Goal: Information Seeking & Learning: Find specific fact

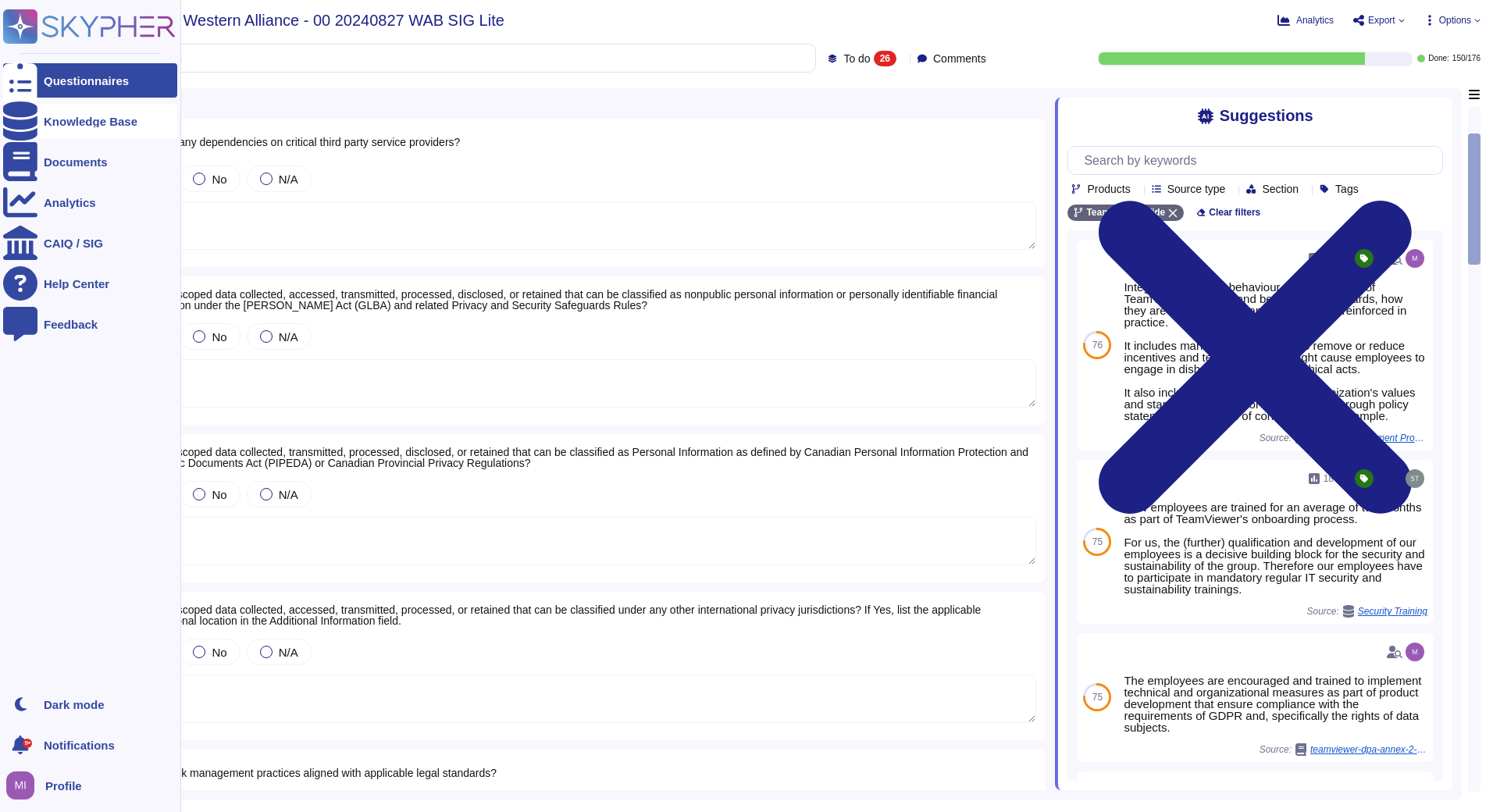
scroll to position [234, 0]
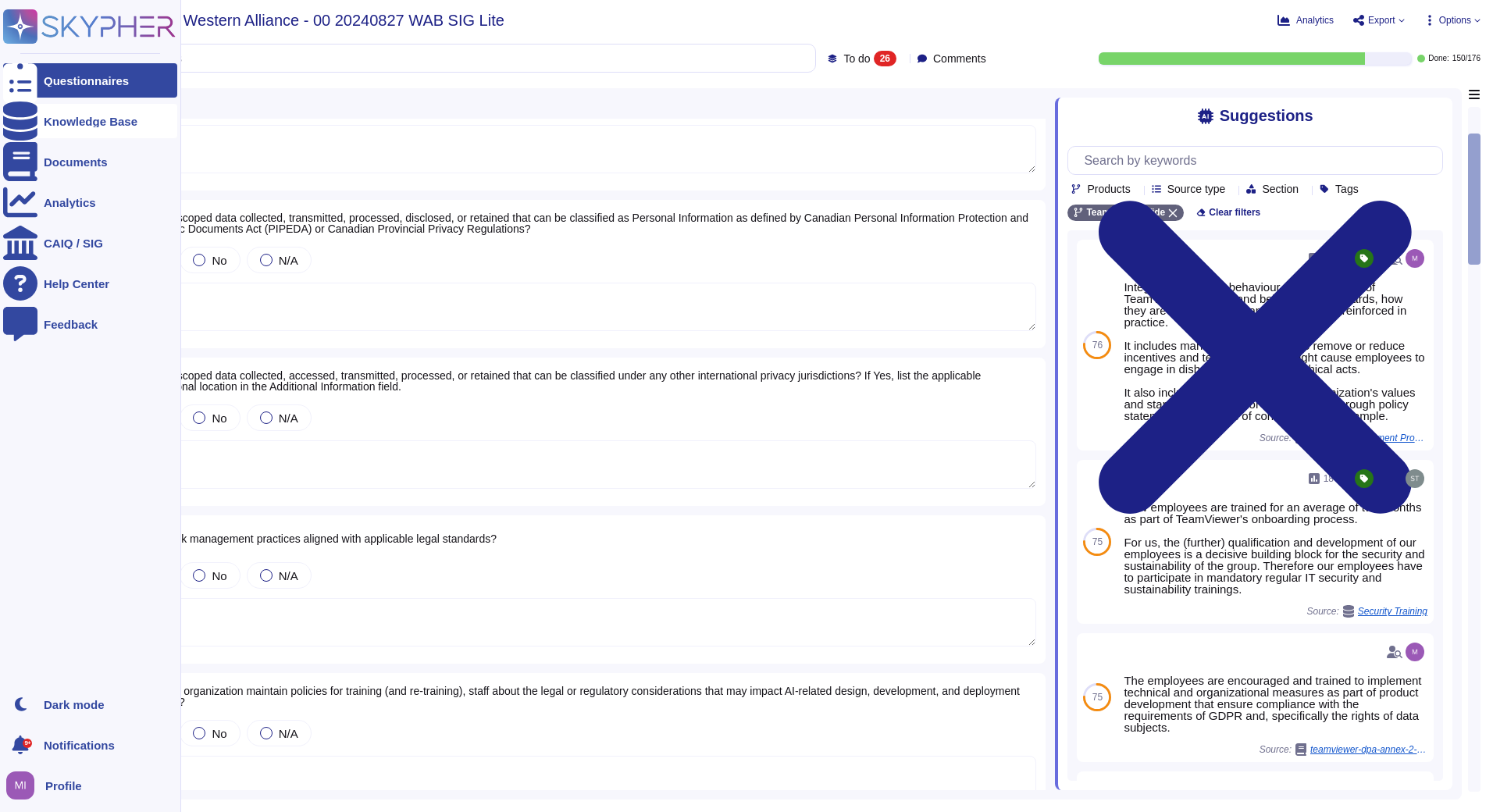
click at [23, 124] on icon at bounding box center [20, 121] width 34 height 39
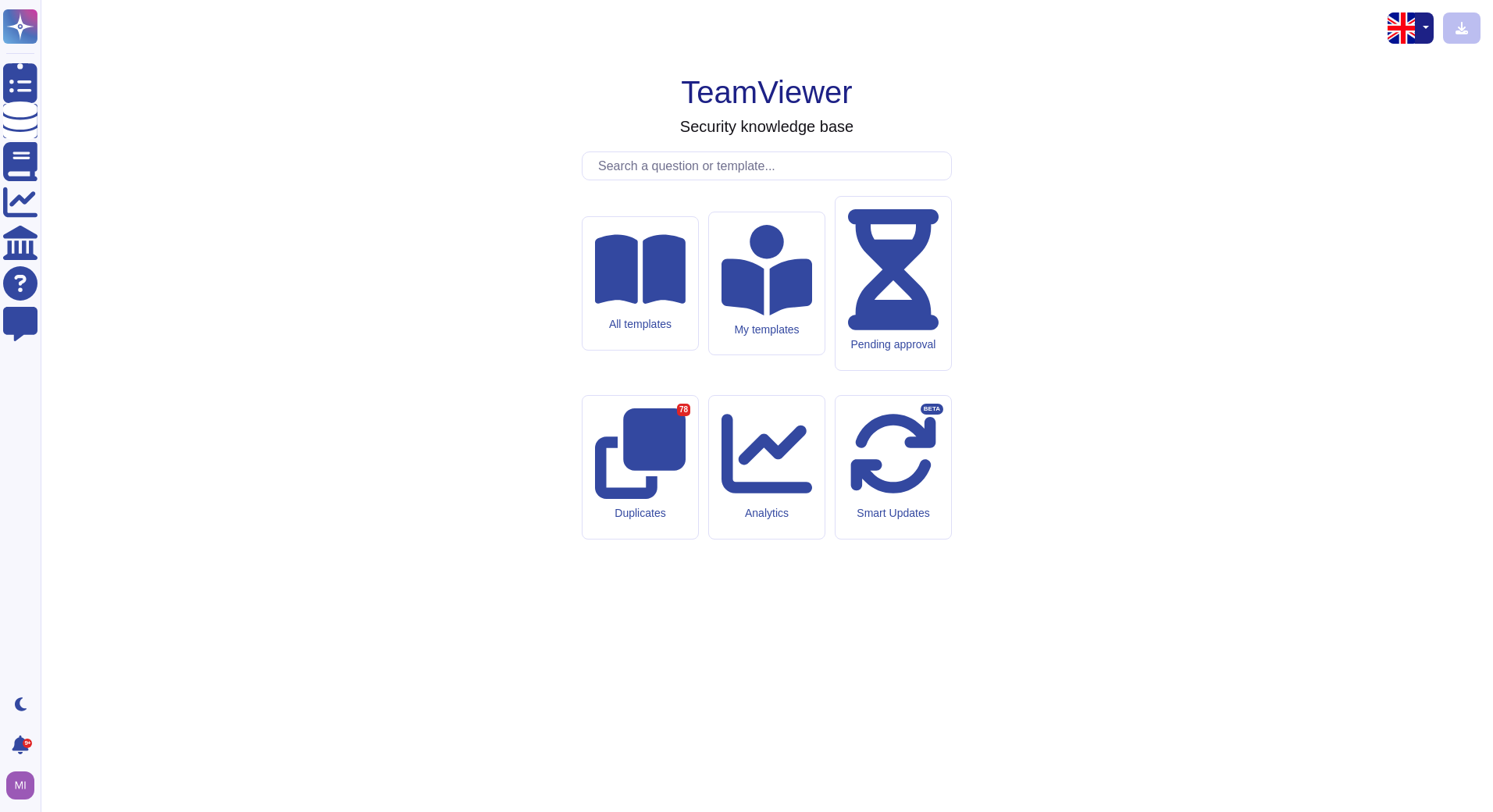
click at [709, 179] on input "text" at bounding box center [770, 165] width 360 height 27
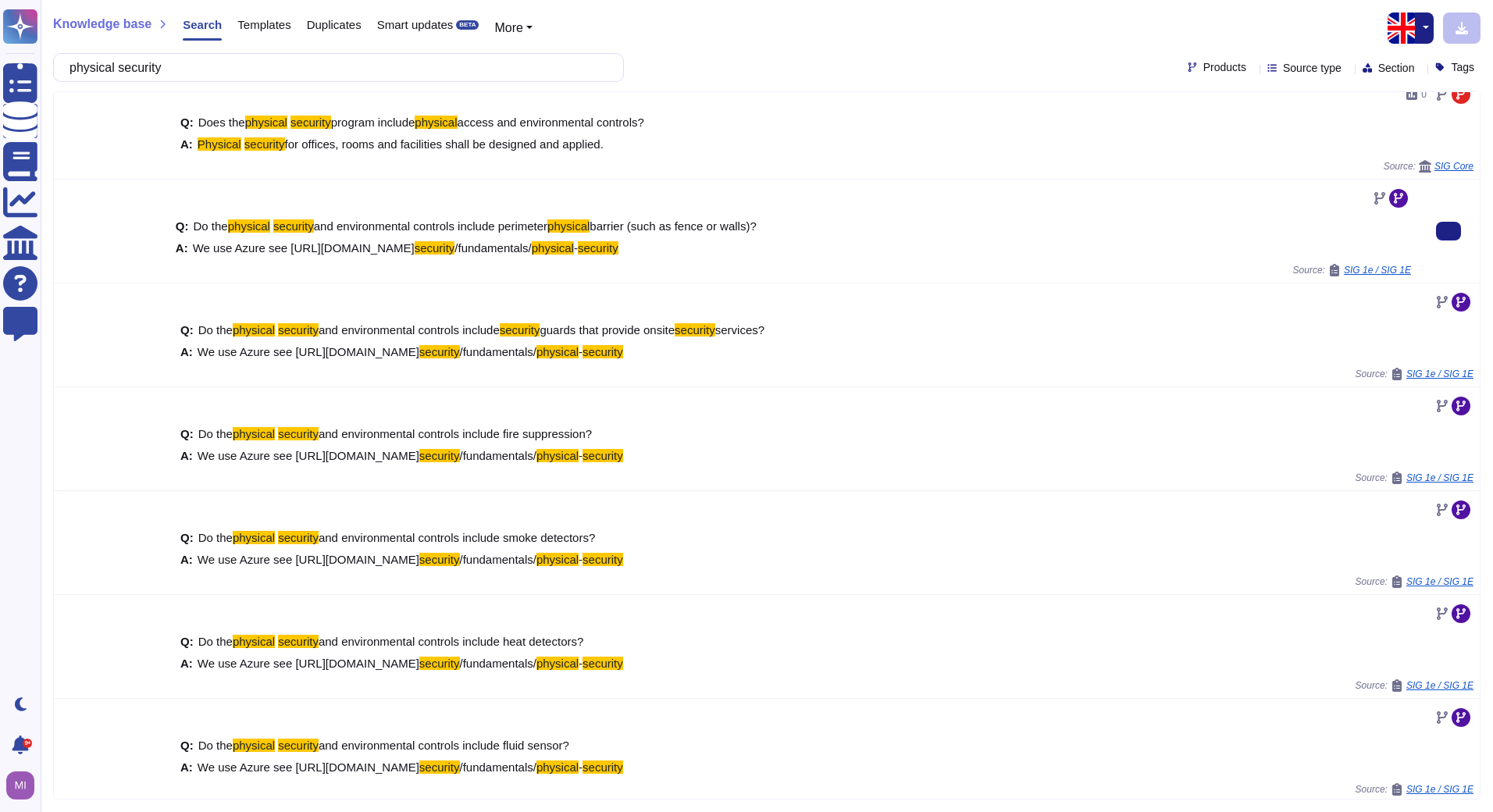
scroll to position [20, 0]
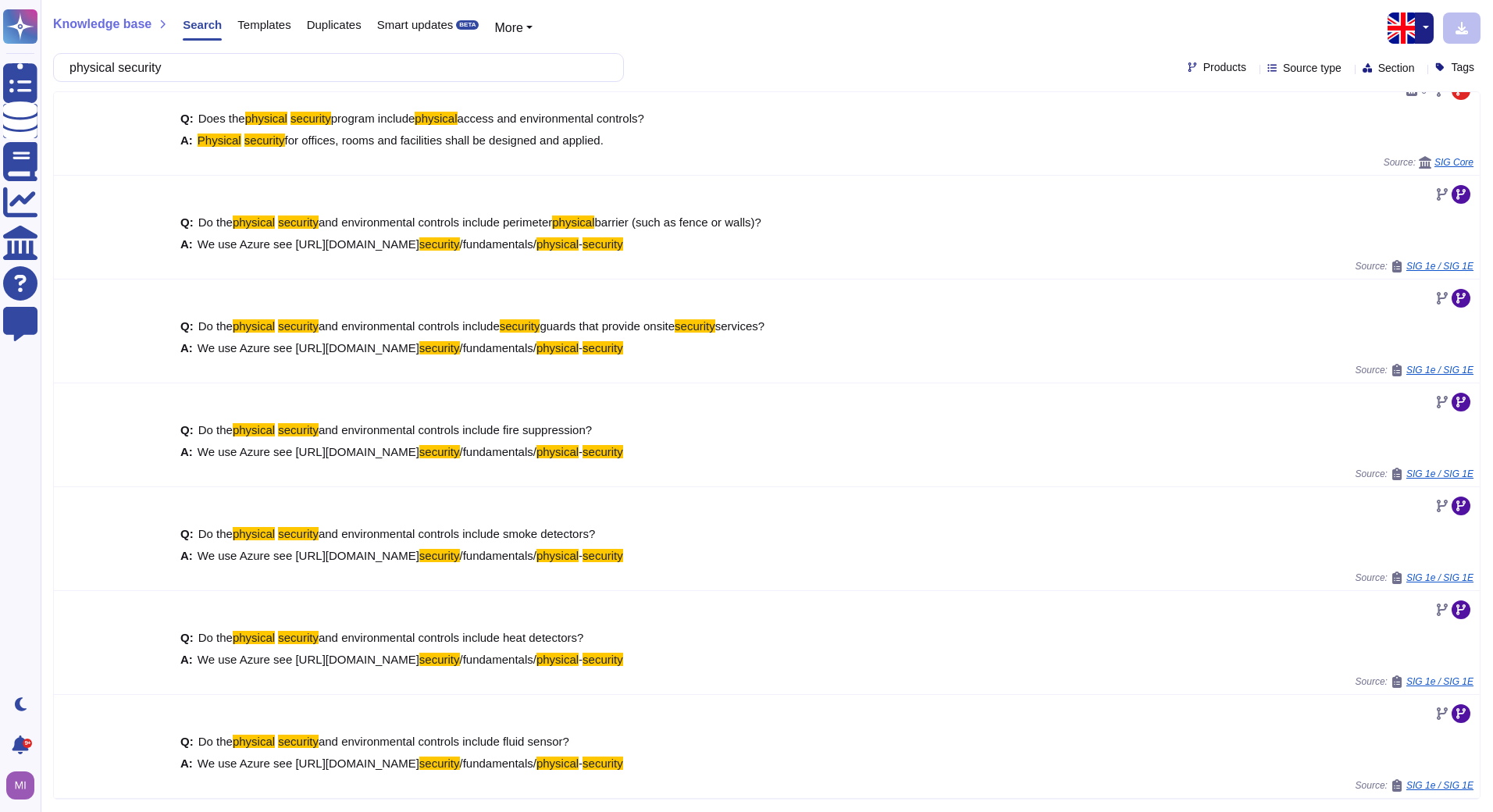
drag, startPoint x: 202, startPoint y: 67, endPoint x: 81, endPoint y: 70, distance: 121.0
click at [81, 70] on input "physical security" at bounding box center [334, 67] width 545 height 27
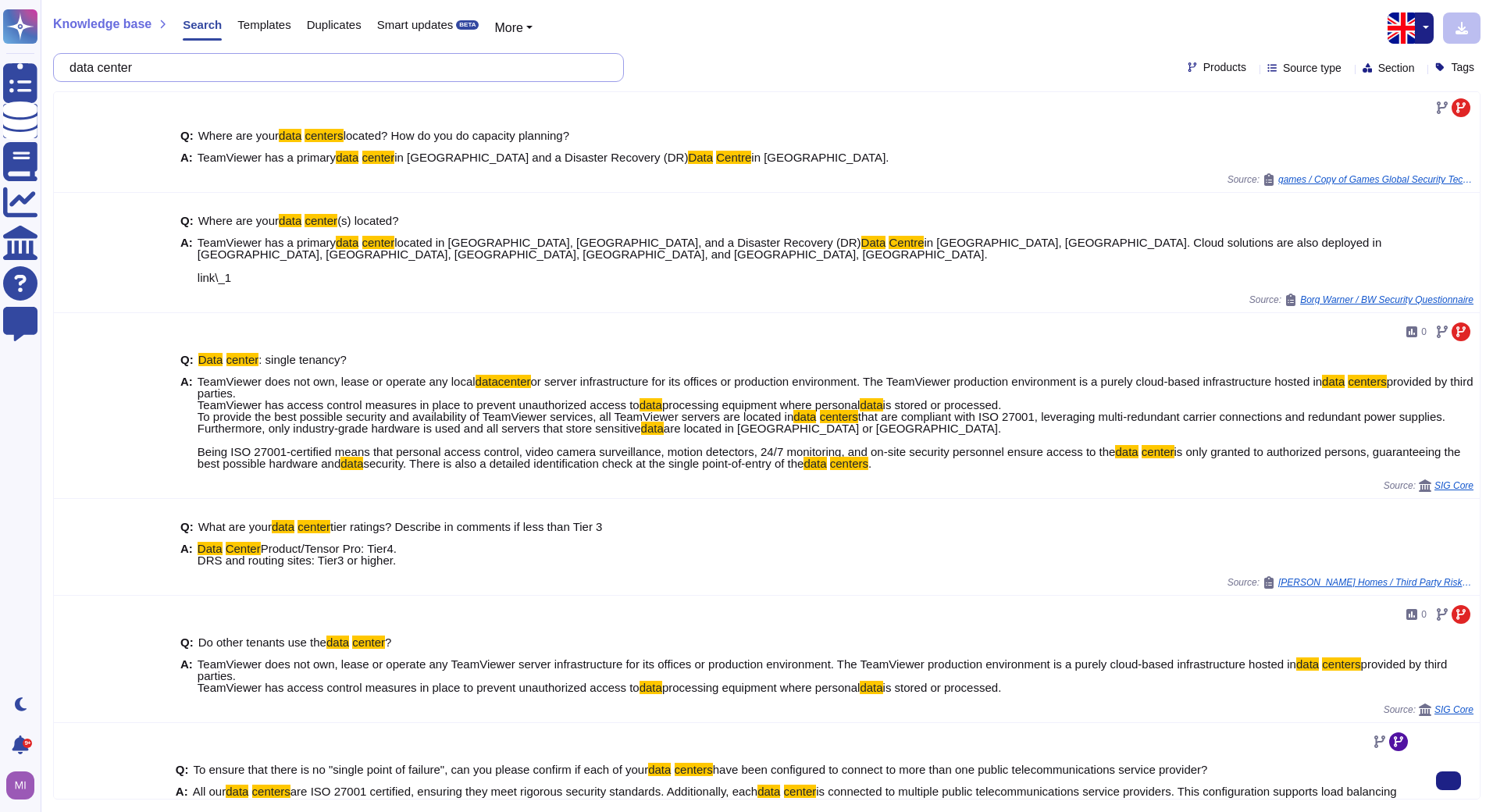
scroll to position [0, 0]
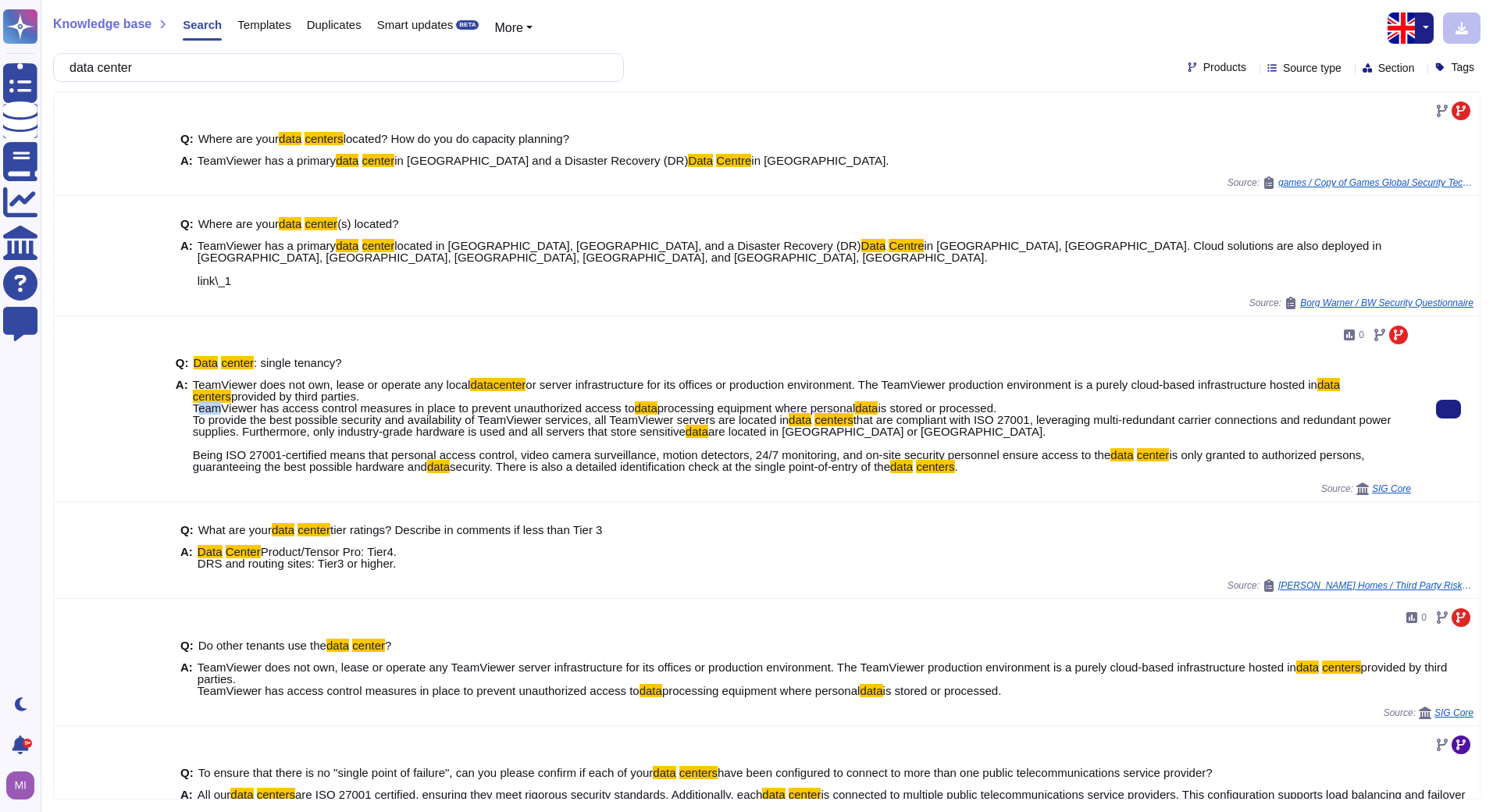
drag, startPoint x: 191, startPoint y: 405, endPoint x: 205, endPoint y: 405, distance: 14.0
click at [205, 405] on span "provided by third parties. TeamViewer has access control measures in place to p…" at bounding box center [414, 401] width 442 height 25
drag, startPoint x: 205, startPoint y: 405, endPoint x: 139, endPoint y: 428, distance: 69.9
click at [139, 428] on div at bounding box center [111, 408] width 115 height 185
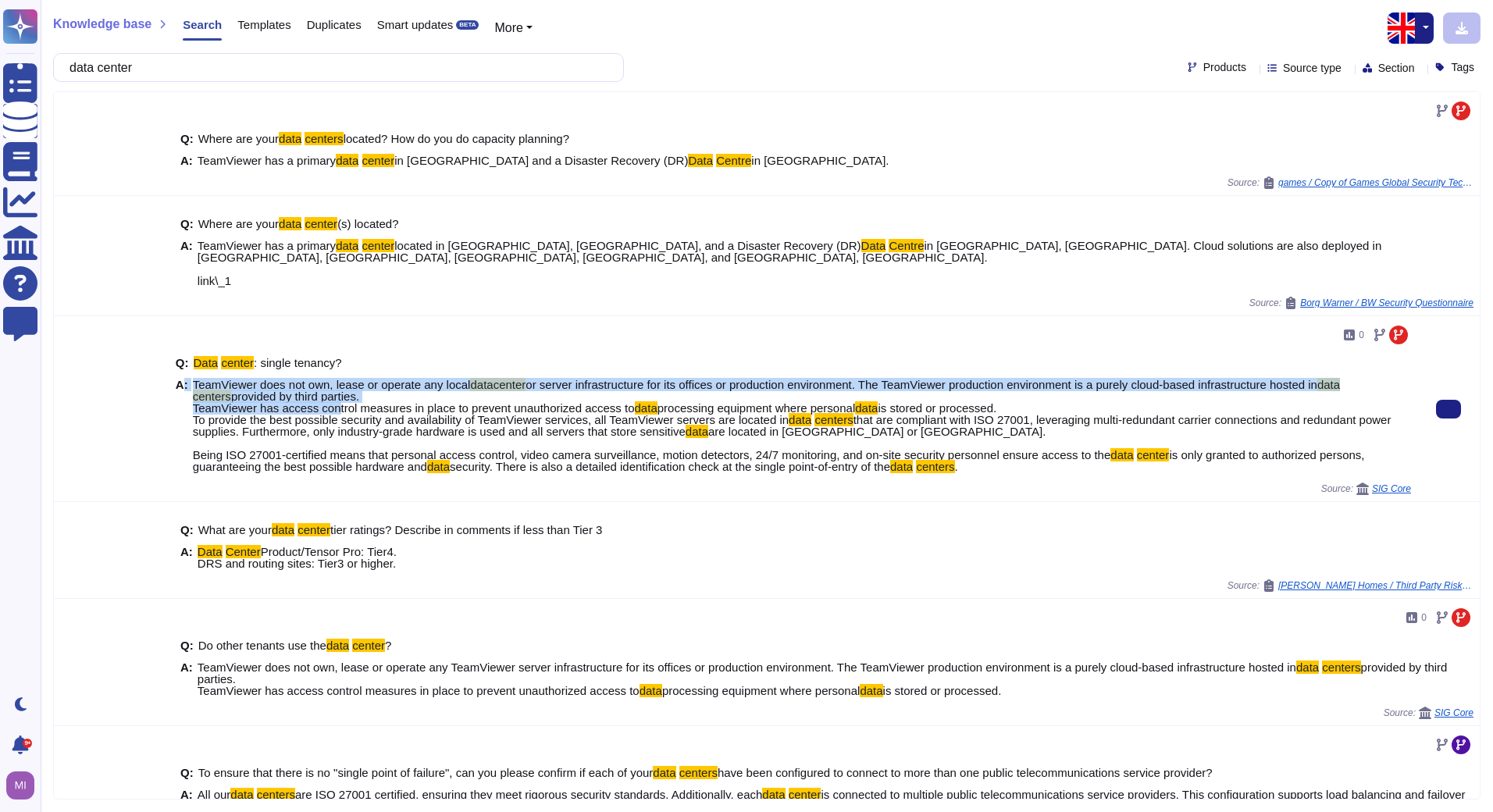
drag, startPoint x: 183, startPoint y: 407, endPoint x: 323, endPoint y: 408, distance: 140.0
click at [323, 408] on div "A: TeamViewer does not own, lease or operate any local datacenter or server inf…" at bounding box center [792, 426] width 1235 height 94
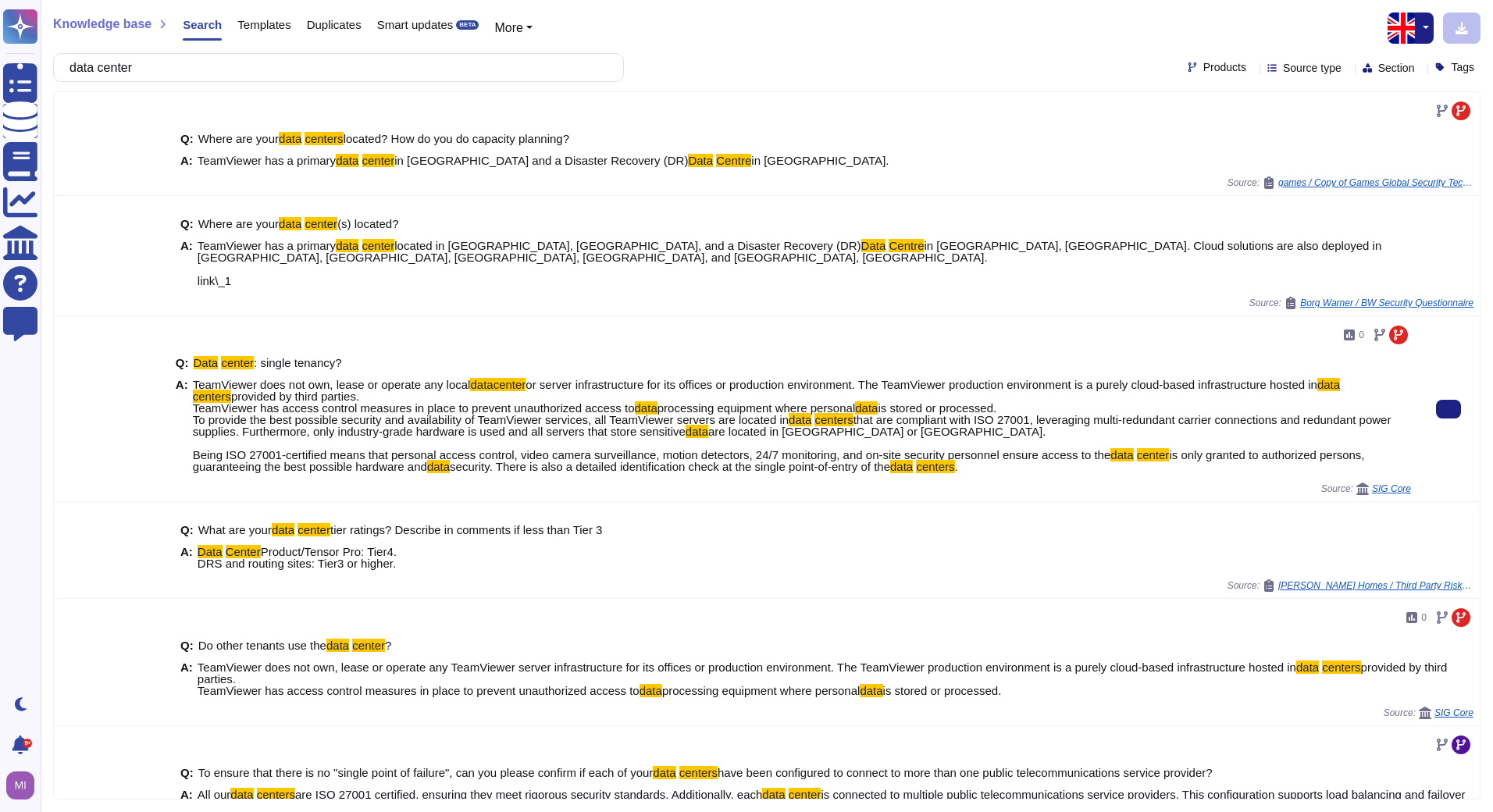
click at [154, 458] on div at bounding box center [111, 408] width 115 height 185
click at [193, 407] on span "provided by third parties. TeamViewer has access control measures in place to p…" at bounding box center [414, 401] width 442 height 25
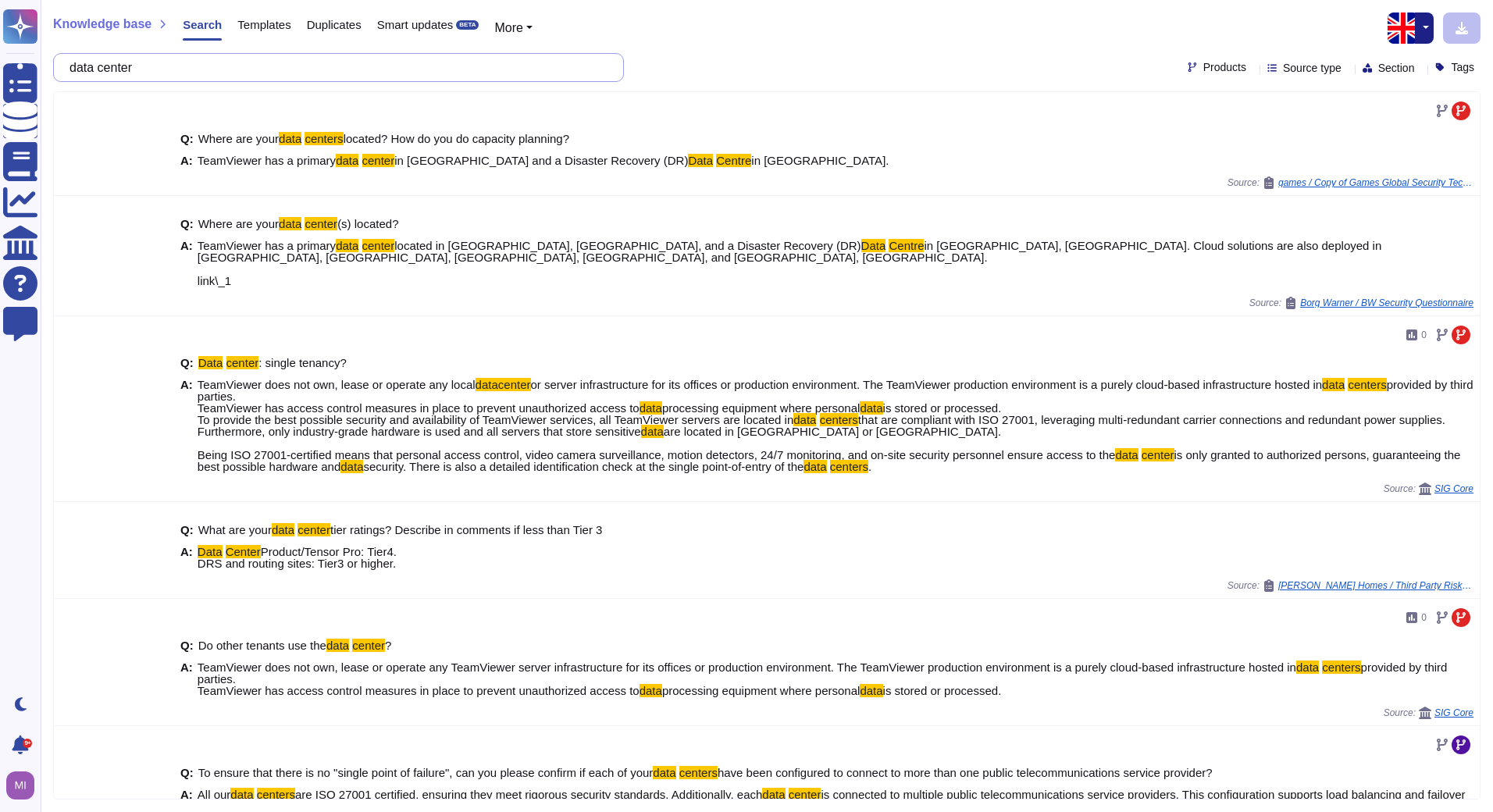
drag, startPoint x: 160, startPoint y: 72, endPoint x: 78, endPoint y: 71, distance: 82.0
click at [78, 71] on input "data center" at bounding box center [334, 67] width 545 height 27
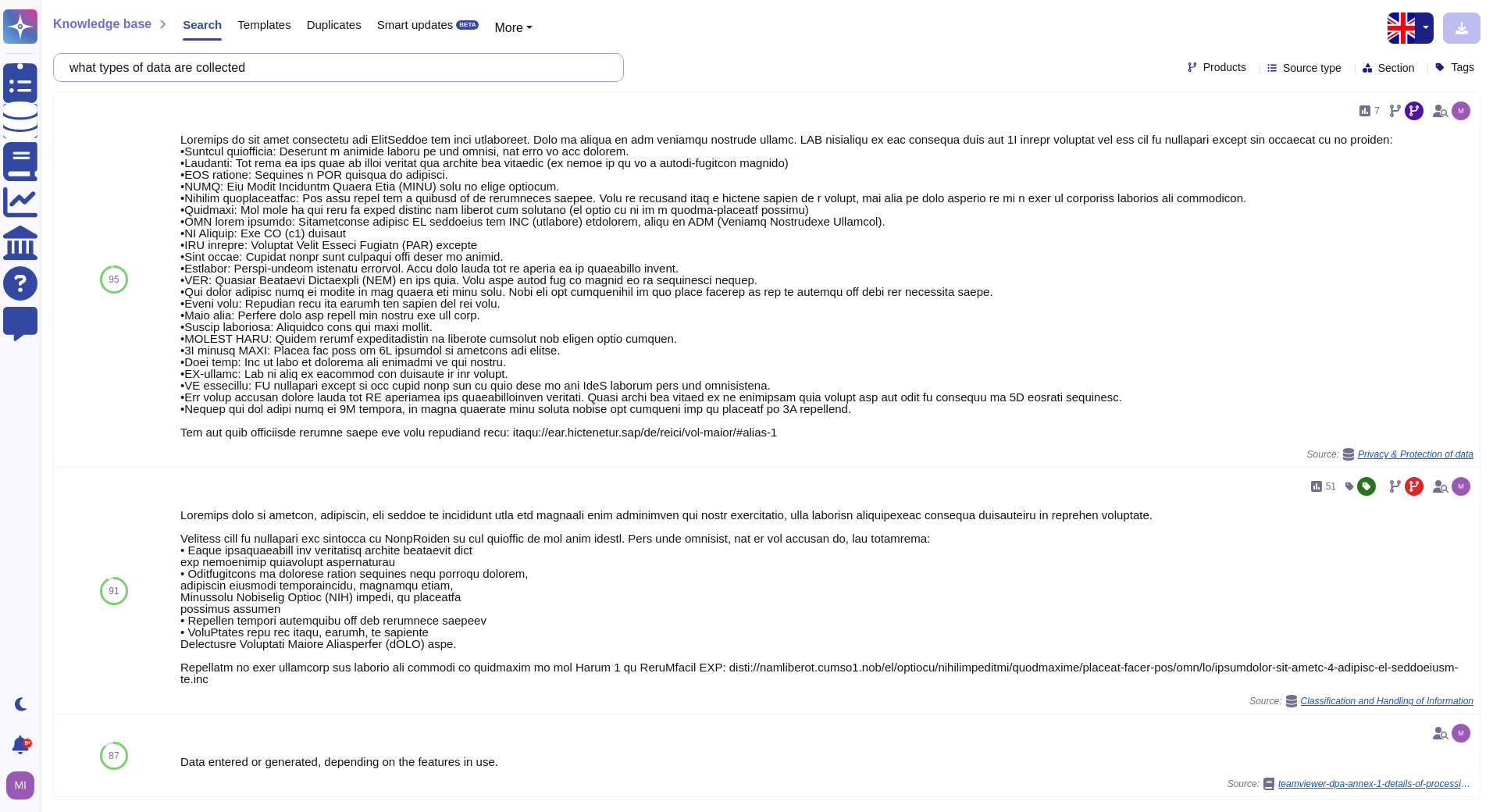
drag, startPoint x: 280, startPoint y: 66, endPoint x: 61, endPoint y: 64, distance: 219.0
click at [61, 64] on div "what types of data are collected" at bounding box center [338, 67] width 570 height 29
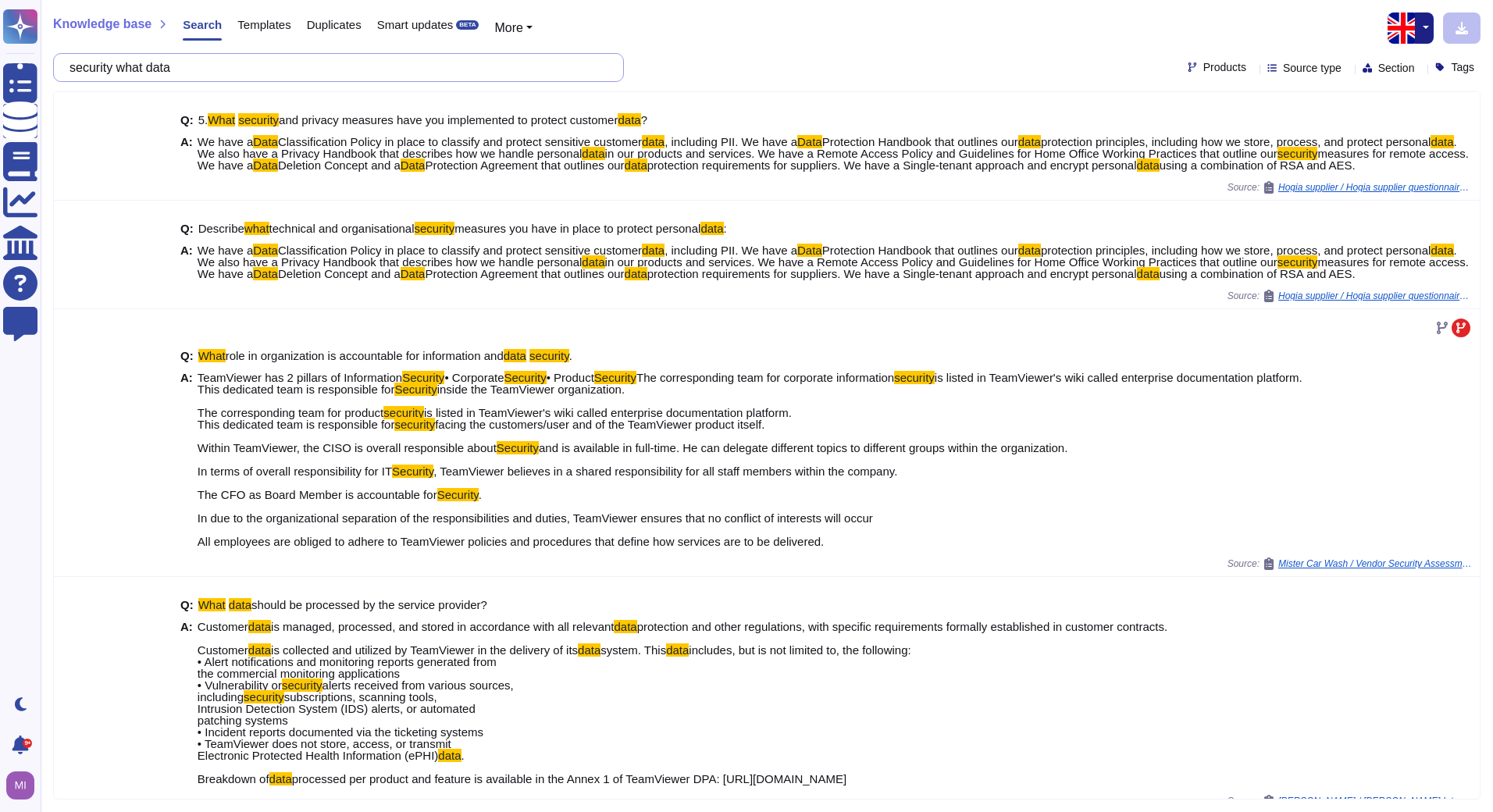
drag, startPoint x: 186, startPoint y: 71, endPoint x: 82, endPoint y: 72, distance: 104.0
click at [82, 72] on input "security what data" at bounding box center [334, 67] width 545 height 27
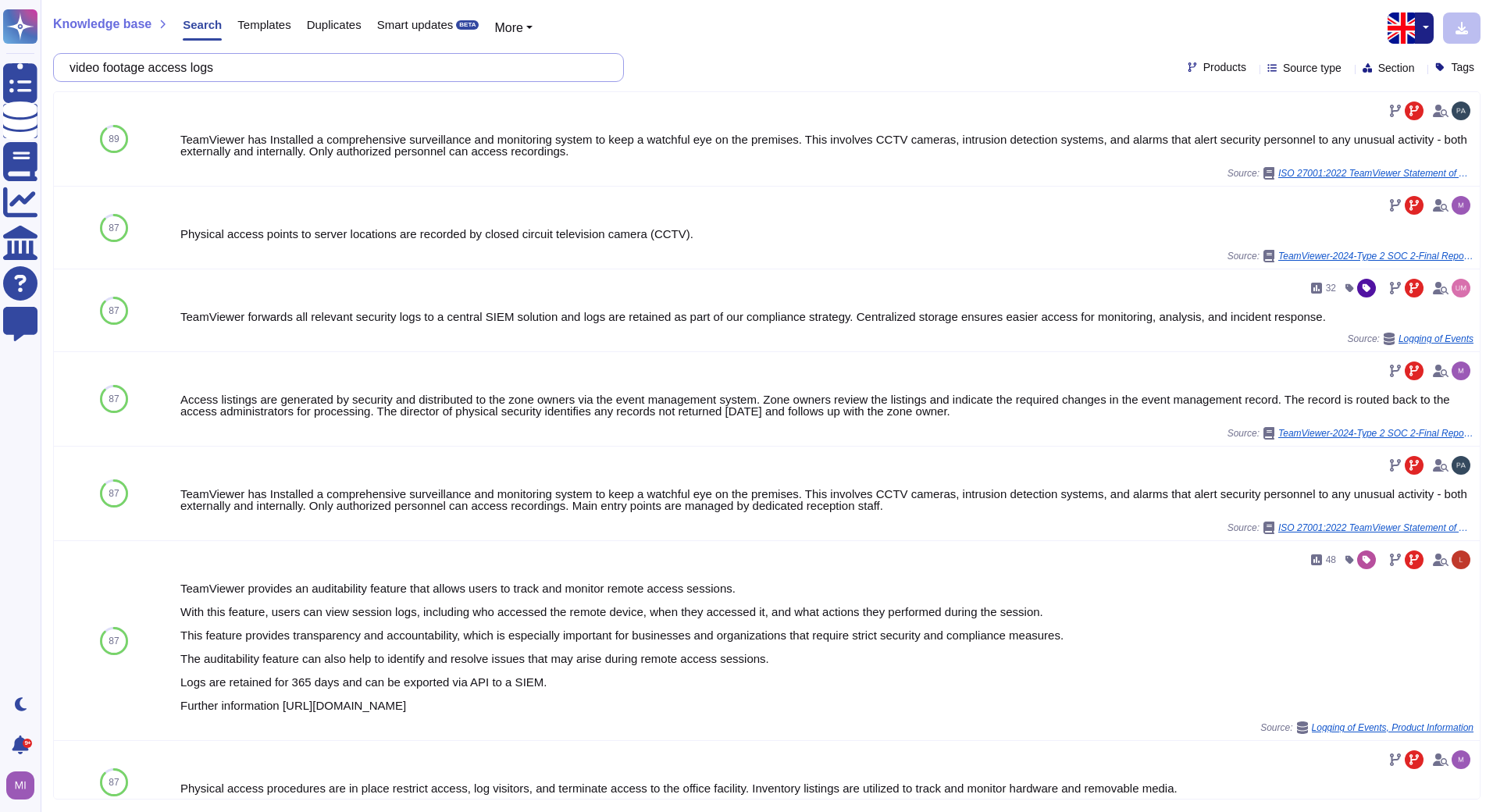
drag, startPoint x: 280, startPoint y: 61, endPoint x: 76, endPoint y: 66, distance: 204.1
click at [76, 66] on input "video footage access logs" at bounding box center [334, 67] width 545 height 27
paste input "What types of data are collected (e.g., video footage, access logs)?"
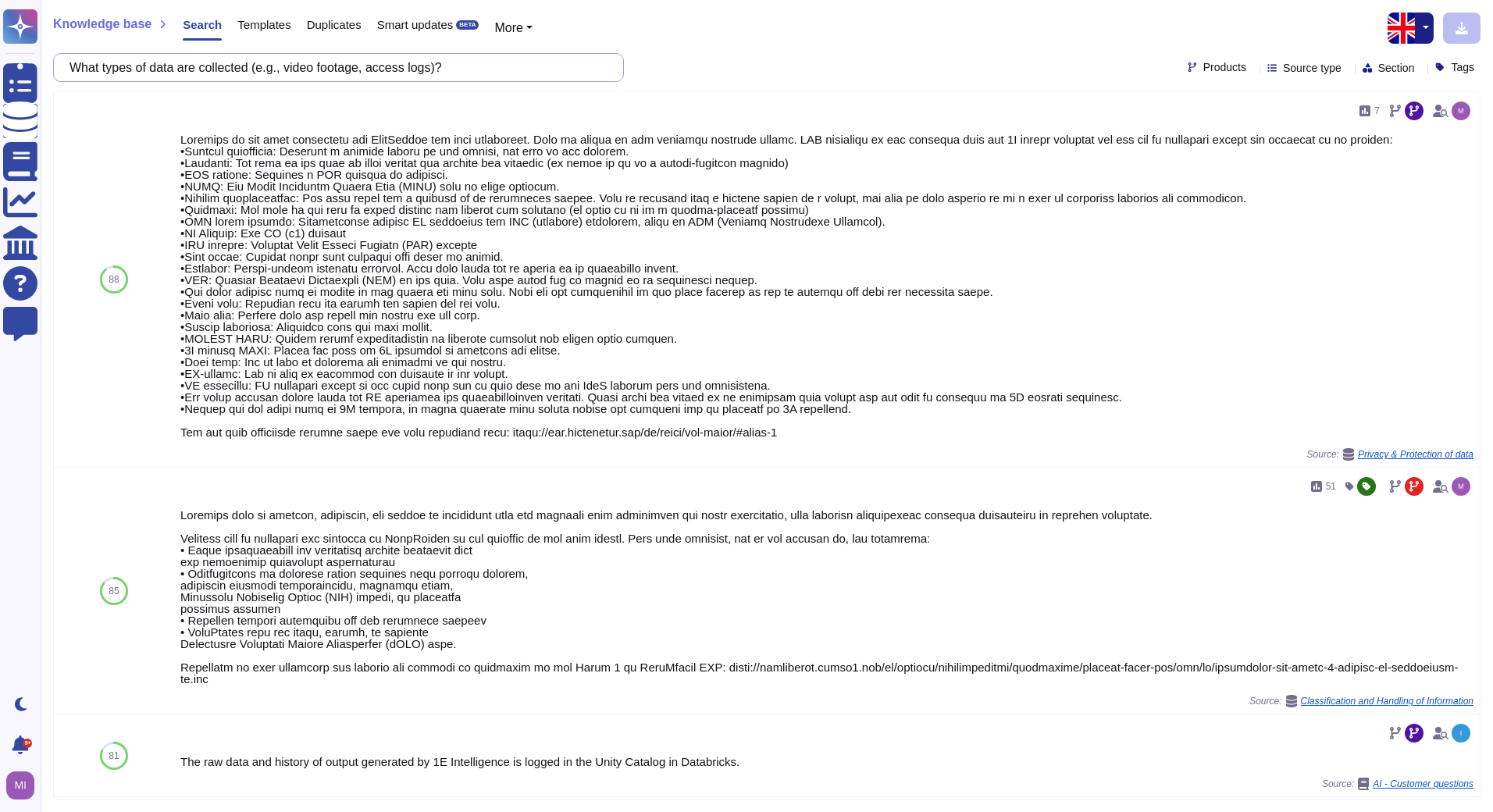
drag, startPoint x: 472, startPoint y: 70, endPoint x: 82, endPoint y: 66, distance: 390.0
click at [82, 66] on input "What types of data are collected (e.g., video footage, access logs)?" at bounding box center [334, 67] width 545 height 27
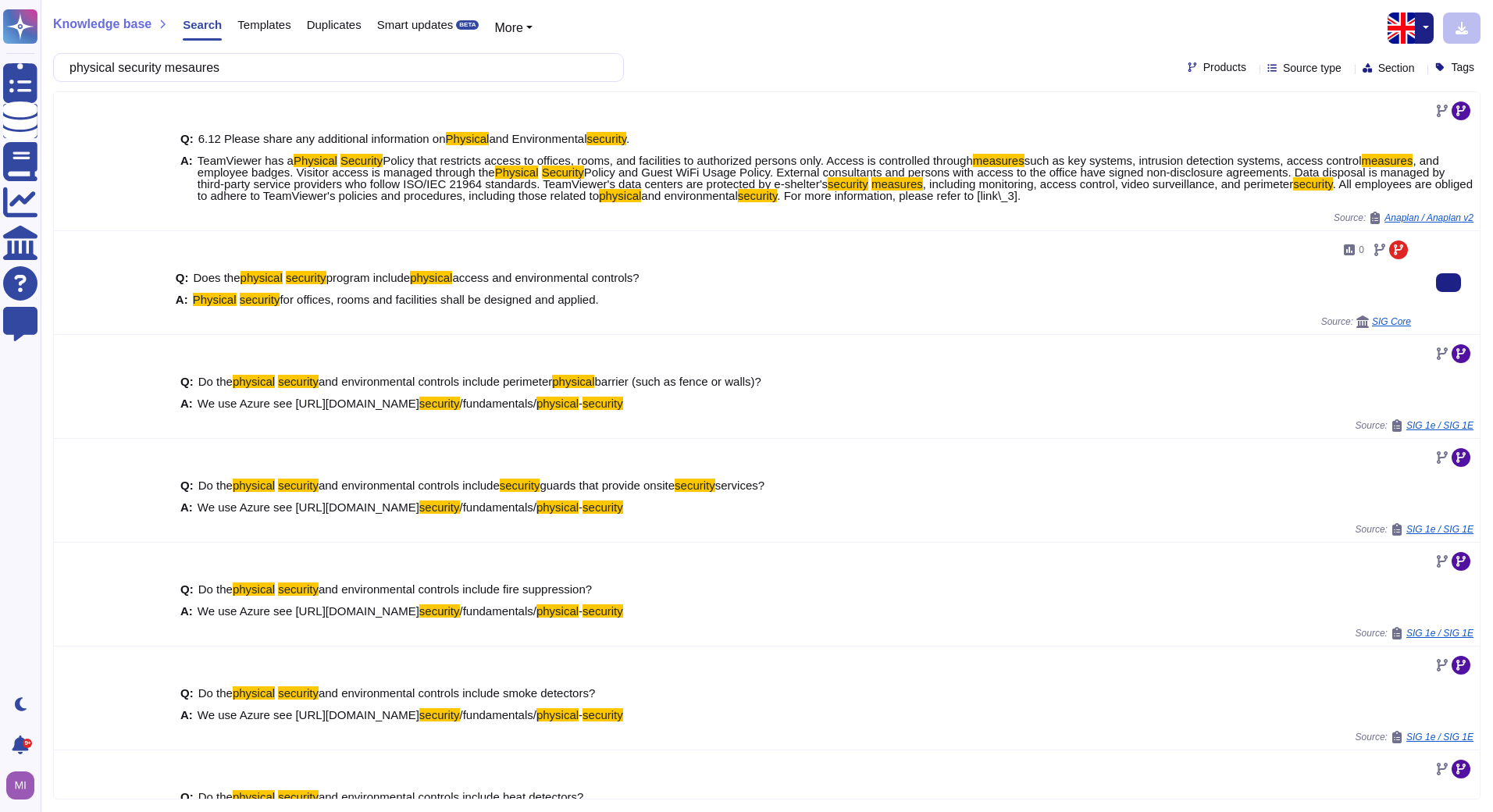
drag, startPoint x: 205, startPoint y: 75, endPoint x: 872, endPoint y: 321, distance: 710.9
click at [872, 321] on div "Source: SIG Core" at bounding box center [792, 321] width 1235 height 12
drag, startPoint x: 229, startPoint y: 71, endPoint x: 176, endPoint y: 72, distance: 53.0
click at [176, 72] on input "physical security mesaures" at bounding box center [334, 67] width 545 height 27
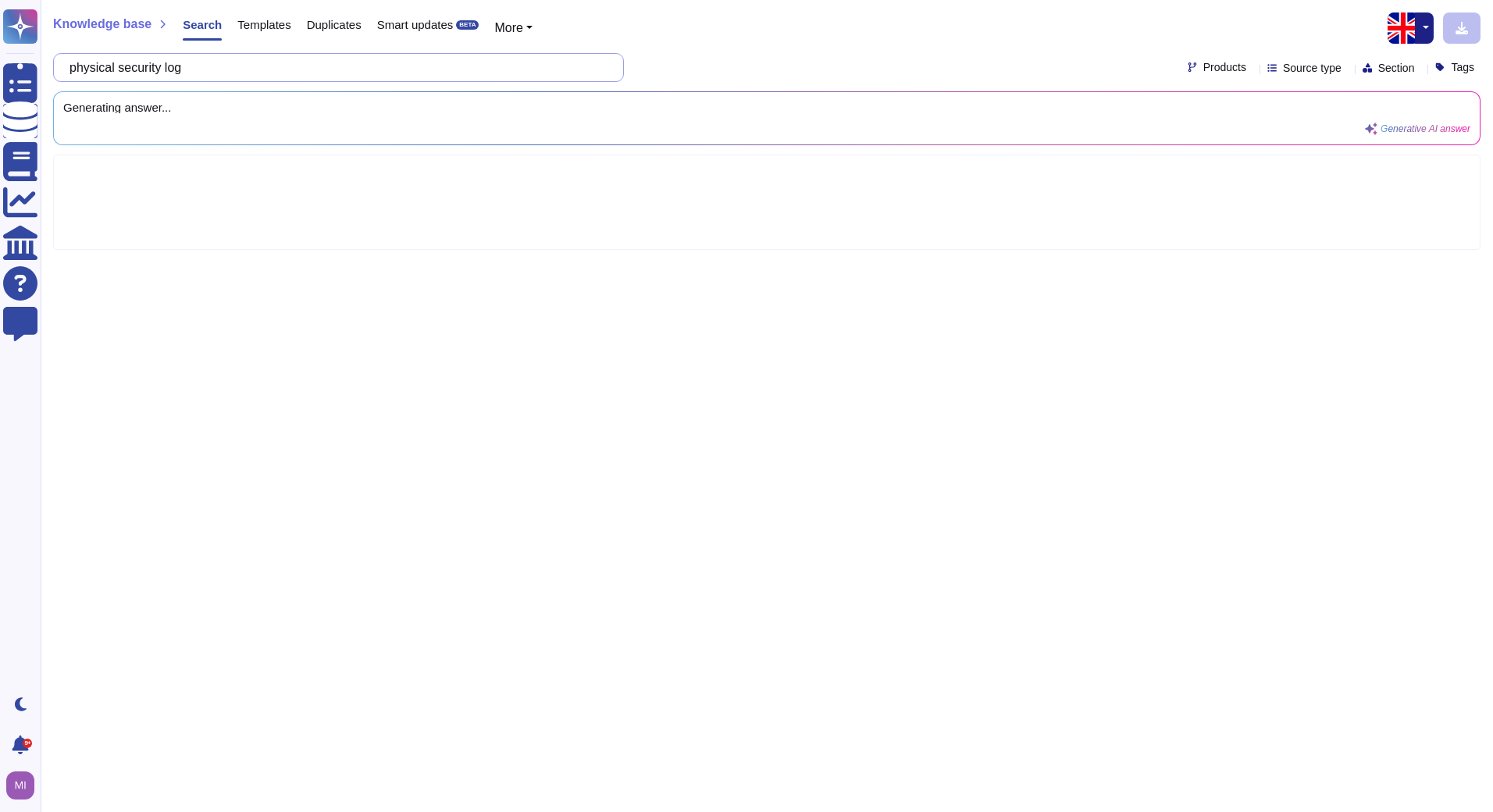
type input "physical security log"
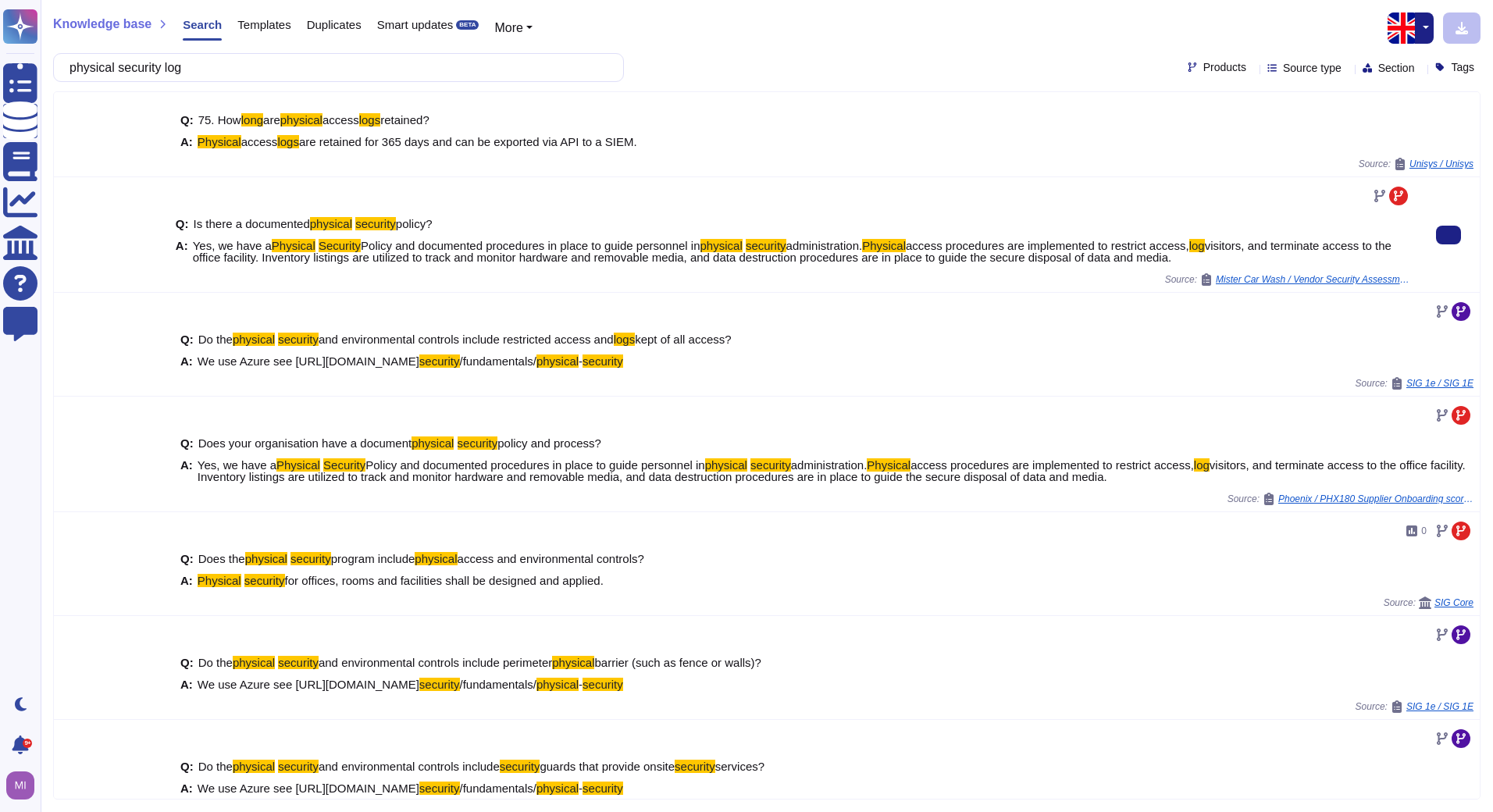
drag, startPoint x: 1175, startPoint y: 257, endPoint x: 1053, endPoint y: 251, distance: 122.1
click at [1053, 251] on span "Yes, we have a Physical Security Policy and documented procedures in place to g…" at bounding box center [802, 251] width 1218 height 23
